Goal: Check status: Check status

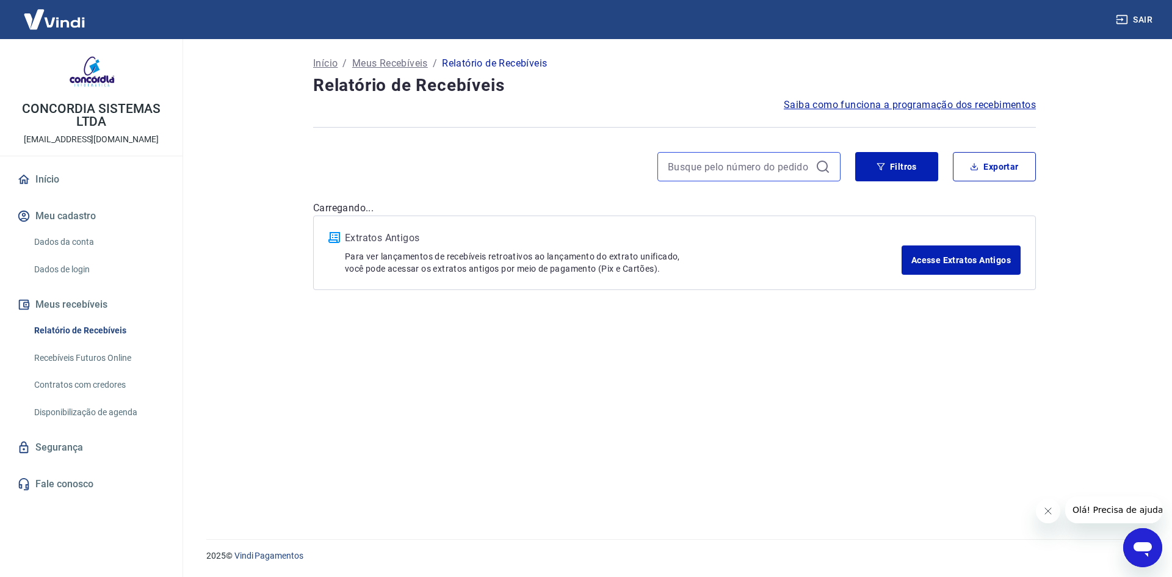
click at [742, 168] on input at bounding box center [739, 166] width 143 height 18
paste input "660212"
click at [895, 163] on button "Filtros" at bounding box center [896, 166] width 83 height 29
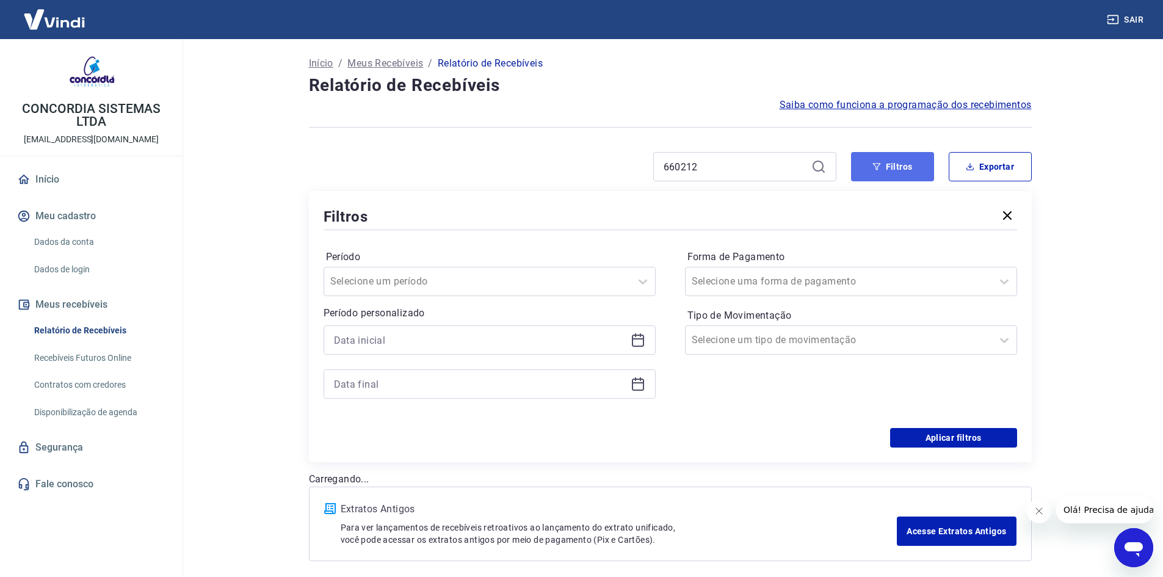
click at [871, 169] on button "Filtros" at bounding box center [892, 166] width 83 height 29
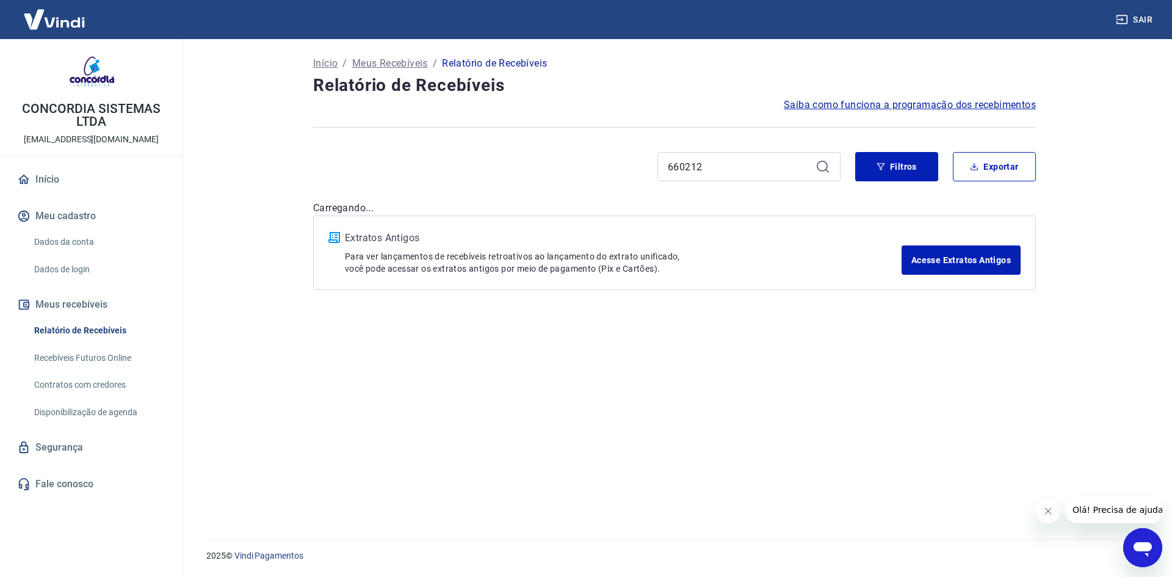
click at [823, 167] on icon at bounding box center [822, 166] width 15 height 15
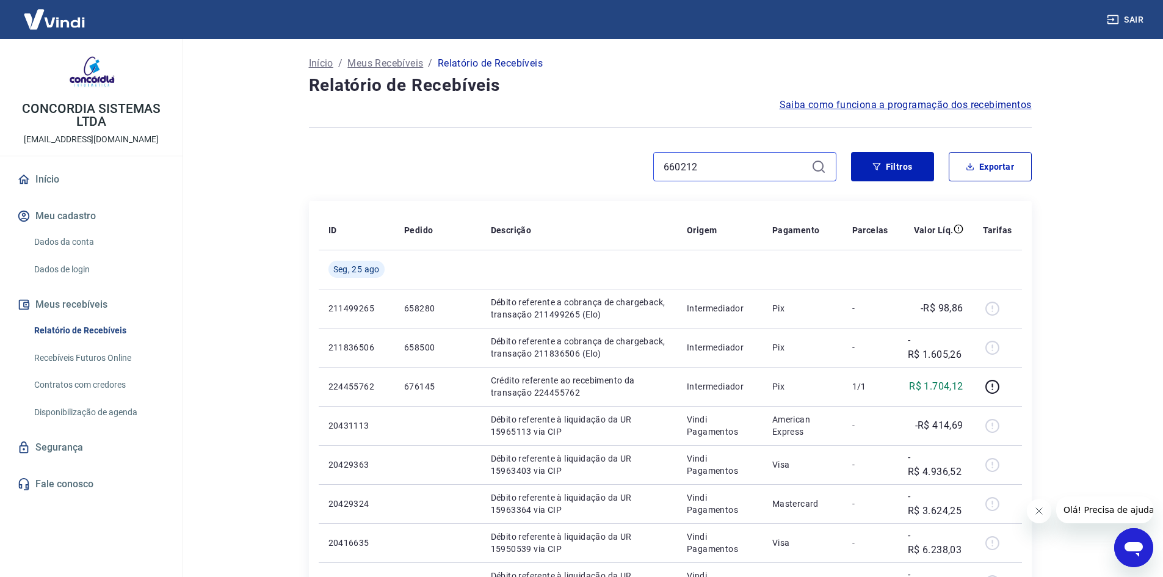
click at [704, 170] on input "660212" at bounding box center [734, 166] width 143 height 18
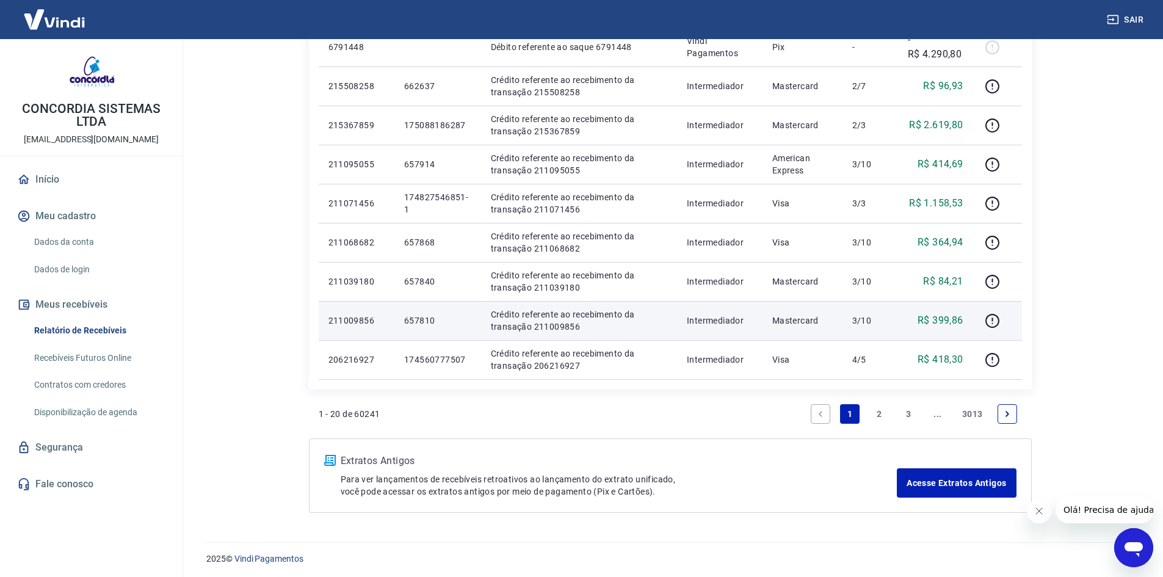
scroll to position [694, 0]
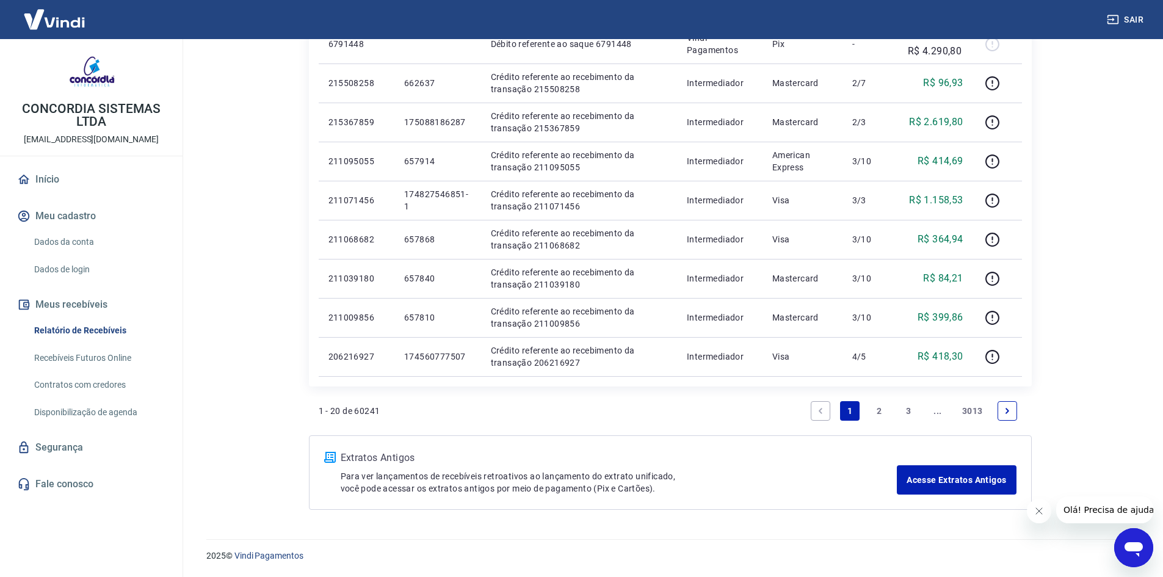
click at [878, 409] on link "2" at bounding box center [879, 411] width 20 height 20
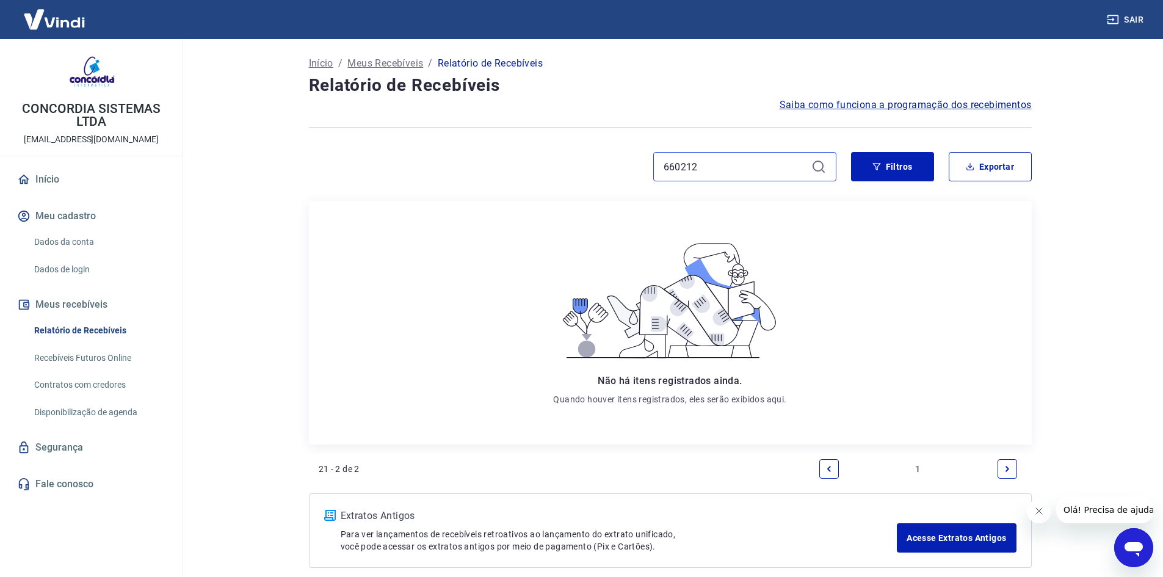
click at [728, 166] on input "660212" at bounding box center [734, 166] width 143 height 18
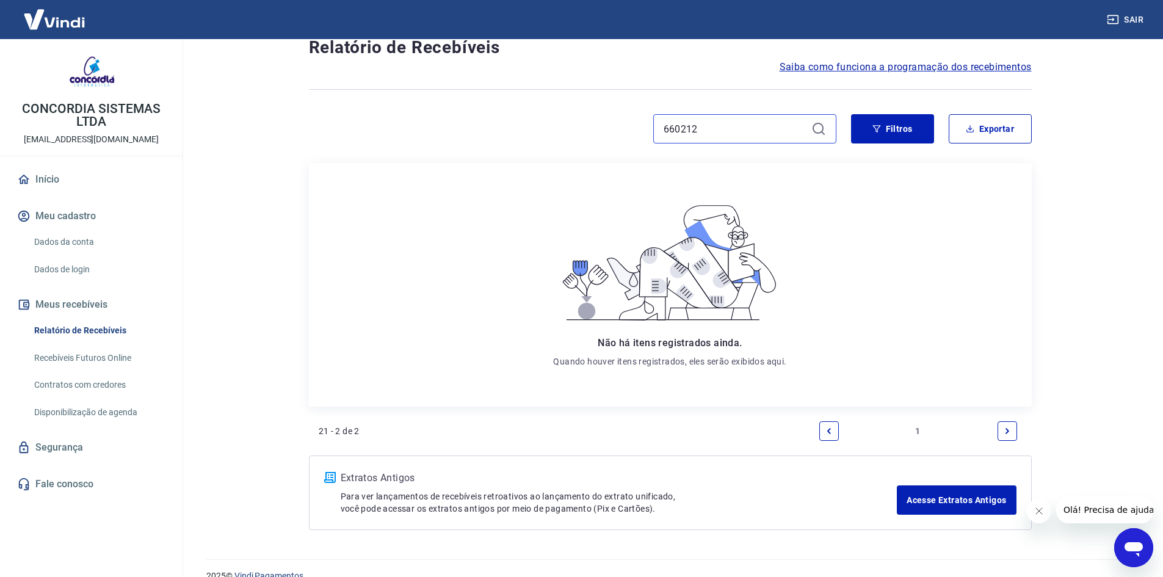
scroll to position [59, 0]
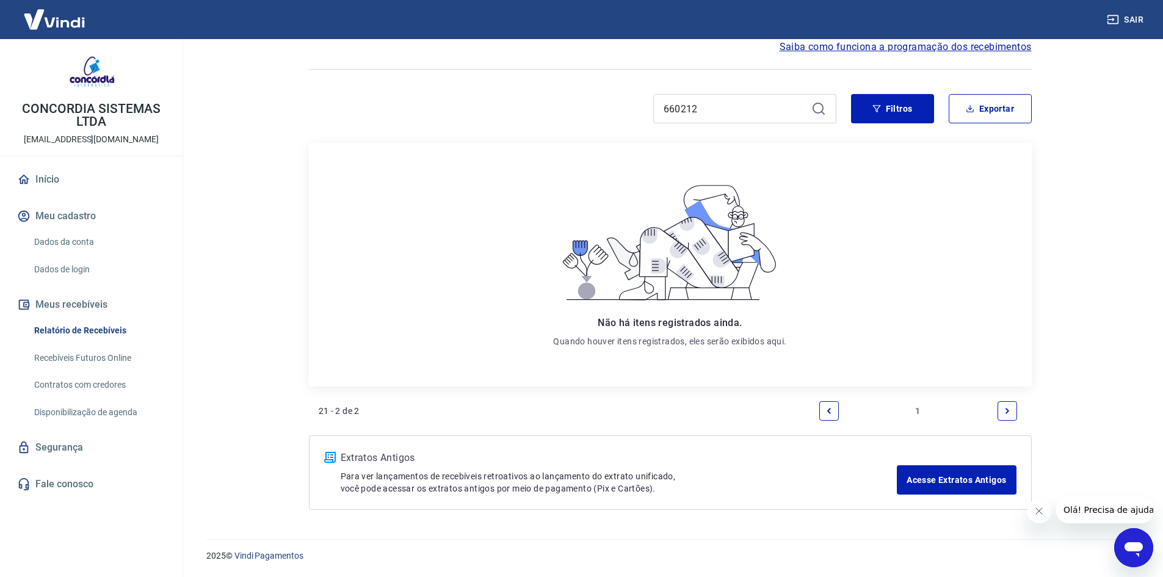
click at [818, 100] on div "660212" at bounding box center [744, 108] width 183 height 29
click at [879, 106] on icon "button" at bounding box center [876, 108] width 8 height 7
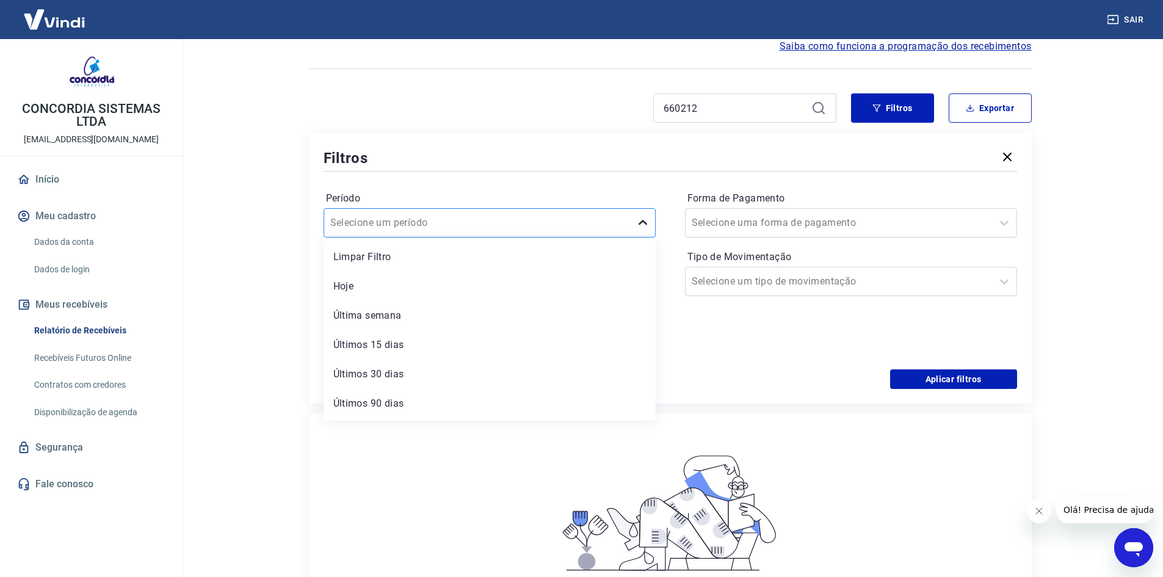
click at [651, 229] on div at bounding box center [643, 223] width 24 height 24
drag, startPoint x: 425, startPoint y: 338, endPoint x: 422, endPoint y: 379, distance: 41.0
click at [422, 379] on div "Limpar Filtro Hoje Última semana Últimos 15 dias Últimos 30 dias Últimos 90 dia…" at bounding box center [489, 328] width 332 height 183
click at [422, 379] on div "Últimos 30 dias" at bounding box center [489, 374] width 332 height 24
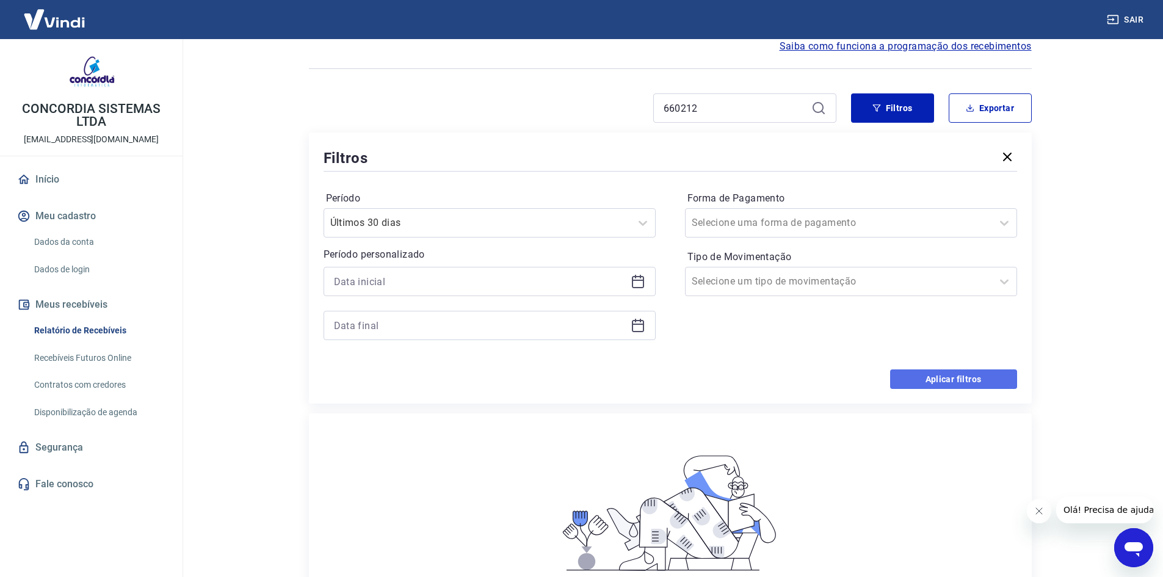
click at [1004, 373] on button "Aplicar filtros" at bounding box center [953, 379] width 127 height 20
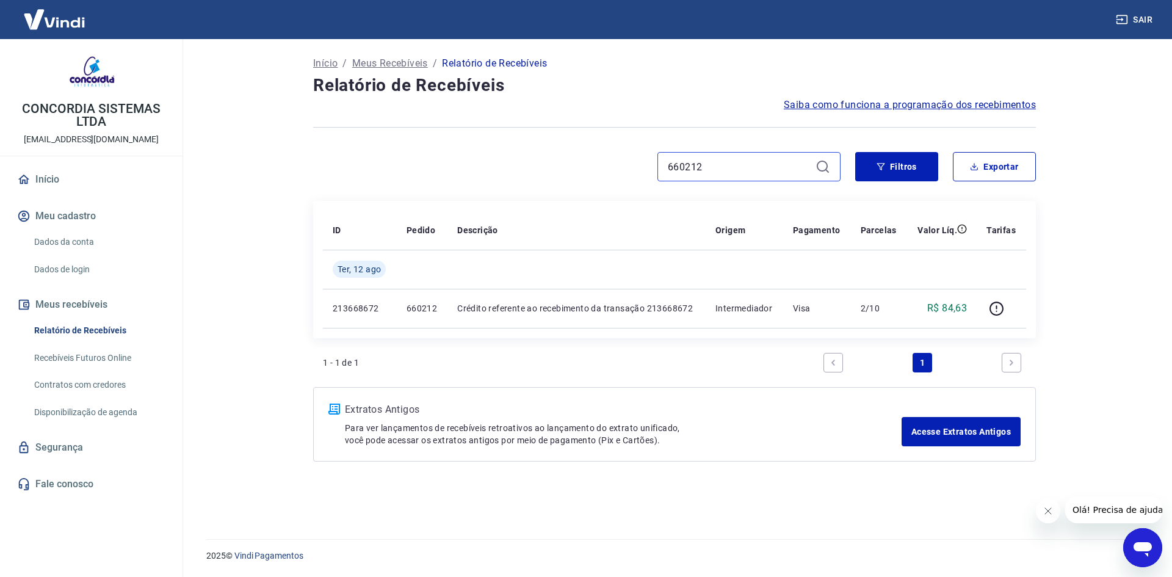
drag, startPoint x: 710, startPoint y: 168, endPoint x: 634, endPoint y: 157, distance: 76.5
click at [634, 157] on div "660212" at bounding box center [576, 166] width 527 height 29
paste input "2272"
drag, startPoint x: 713, startPoint y: 158, endPoint x: 642, endPoint y: 159, distance: 70.8
click at [642, 159] on div "622722" at bounding box center [576, 166] width 527 height 29
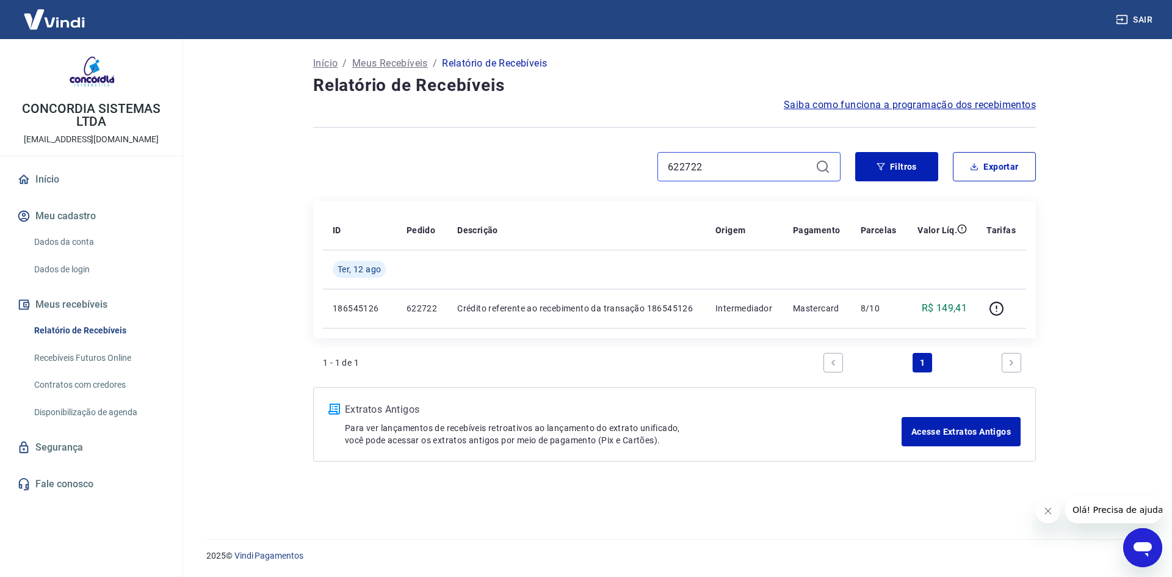
paste input "73917"
drag, startPoint x: 712, startPoint y: 166, endPoint x: 608, endPoint y: 166, distance: 104.4
click at [608, 166] on div "673917" at bounding box center [576, 166] width 527 height 29
paste input "875"
drag, startPoint x: 718, startPoint y: 167, endPoint x: 591, endPoint y: 170, distance: 127.0
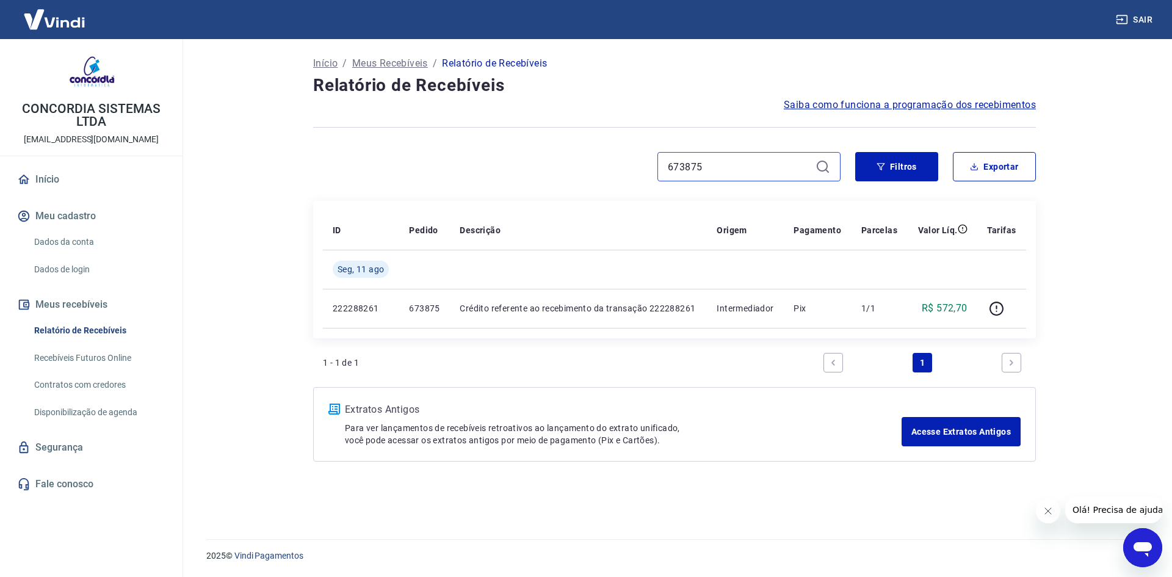
click at [593, 170] on div "673875" at bounding box center [576, 166] width 527 height 29
paste input "67429"
type input "667429"
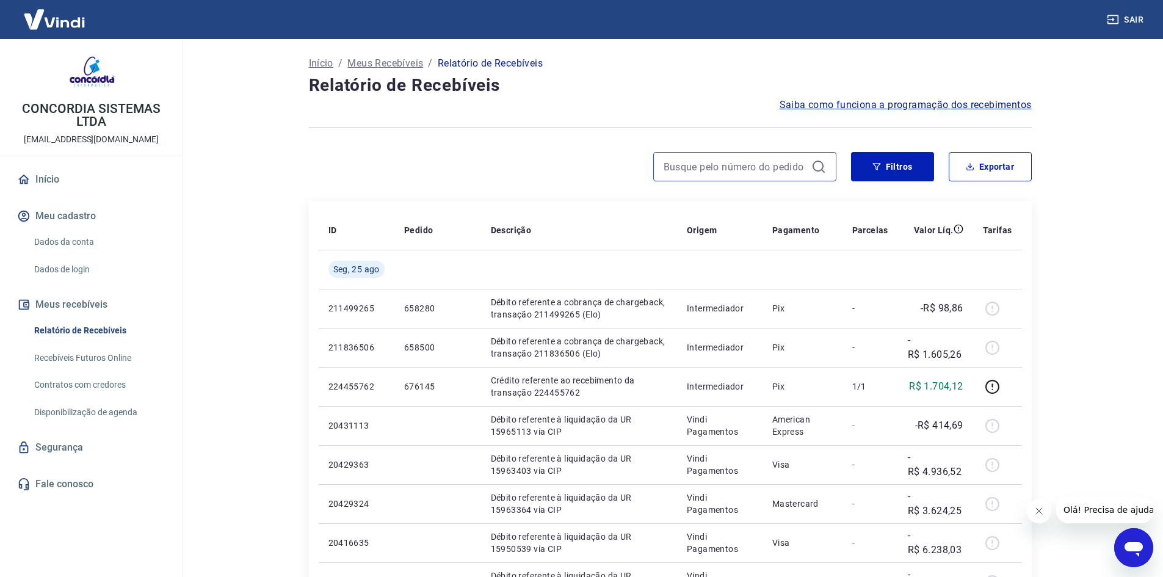
click at [784, 168] on input at bounding box center [734, 166] width 143 height 18
paste input "674323"
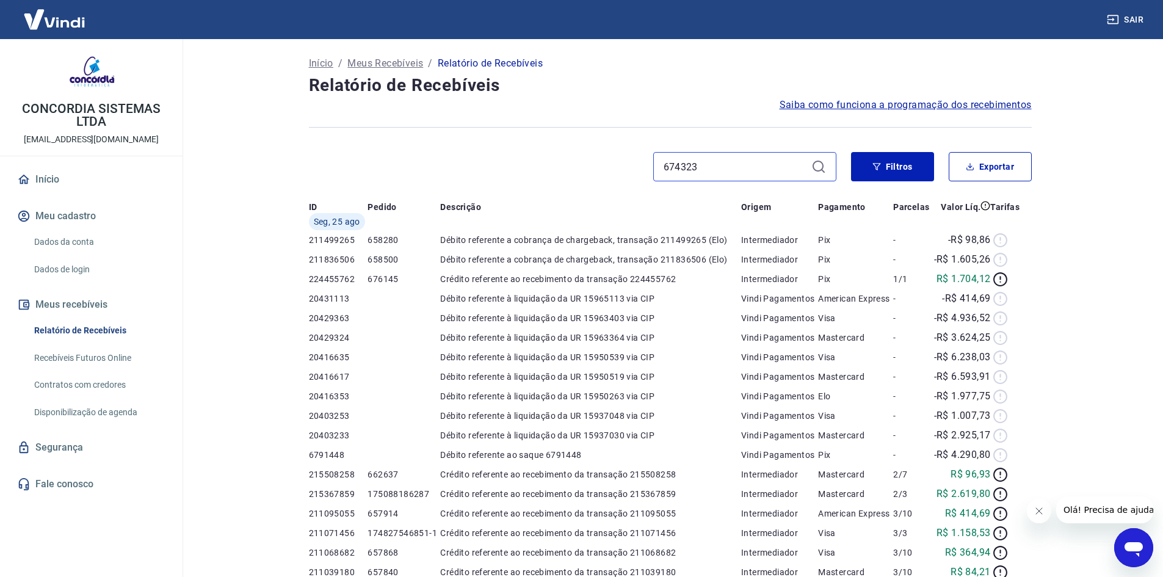
click at [741, 175] on input "674323" at bounding box center [734, 166] width 143 height 18
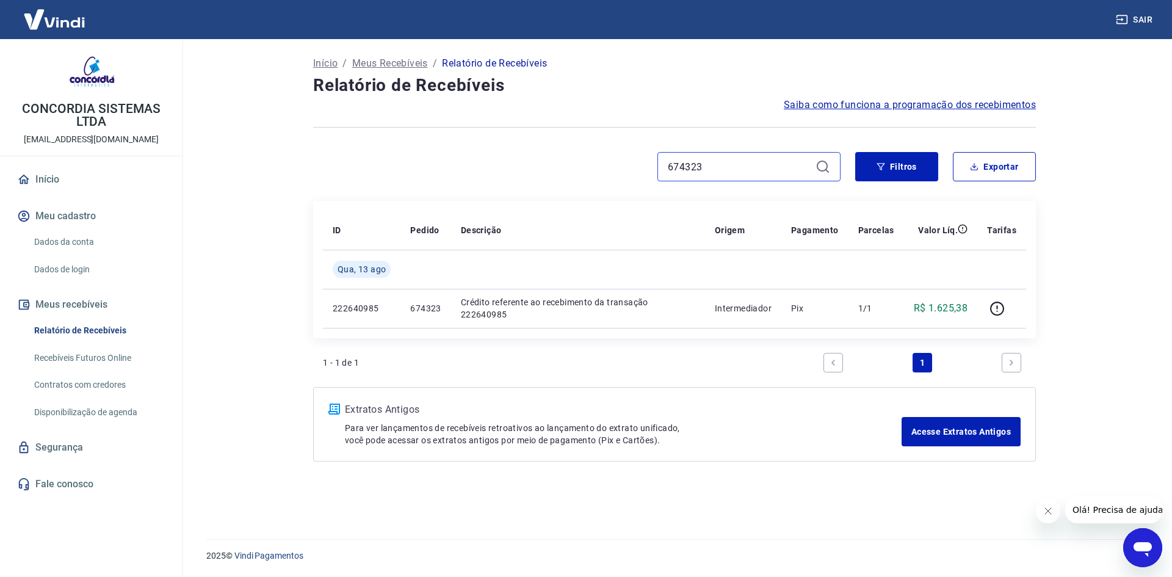
drag, startPoint x: 712, startPoint y: 165, endPoint x: 651, endPoint y: 165, distance: 61.0
click at [651, 165] on div "674323" at bounding box center [576, 166] width 527 height 29
paste input "191"
drag, startPoint x: 708, startPoint y: 166, endPoint x: 594, endPoint y: 166, distance: 114.1
click at [599, 167] on div "671913" at bounding box center [576, 166] width 527 height 29
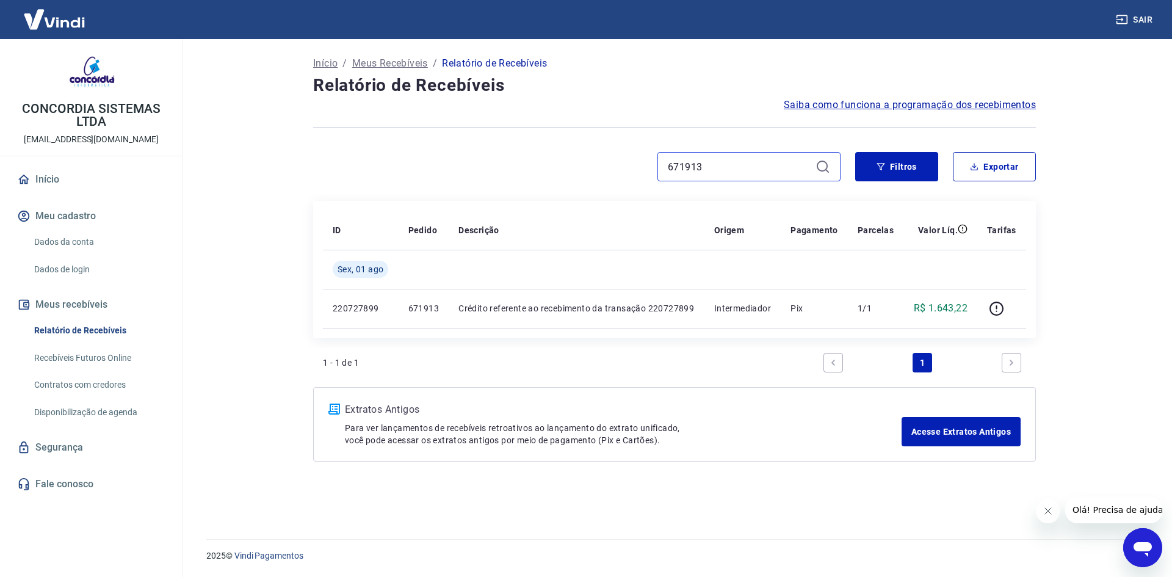
paste input "67737"
type input "667737"
